Goal: Navigation & Orientation: Go to known website

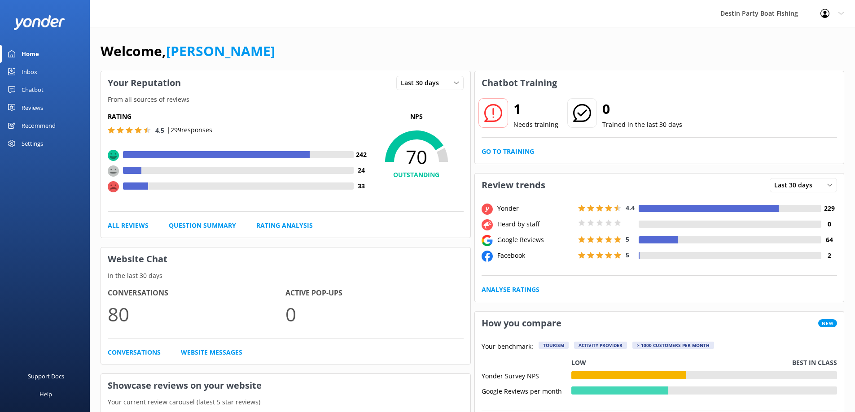
click at [25, 68] on div "Inbox" at bounding box center [30, 72] width 16 height 18
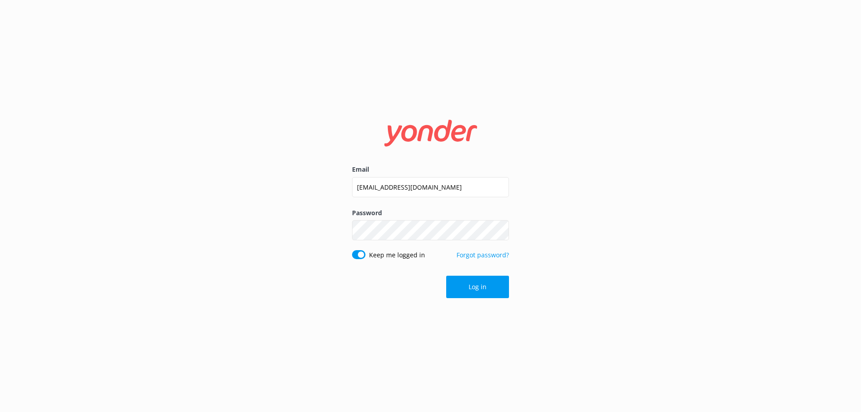
click at [402, 220] on div "Password Show password" at bounding box center [430, 229] width 157 height 42
click at [468, 278] on button "Log in" at bounding box center [477, 287] width 63 height 22
